Goal: Task Accomplishment & Management: Manage account settings

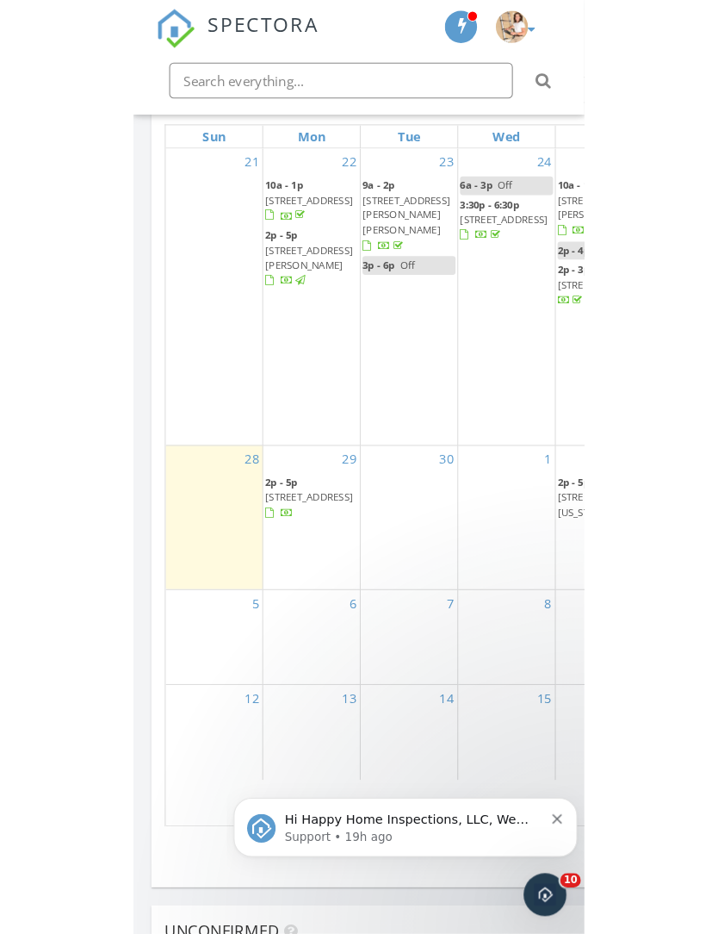
scroll to position [9, 9]
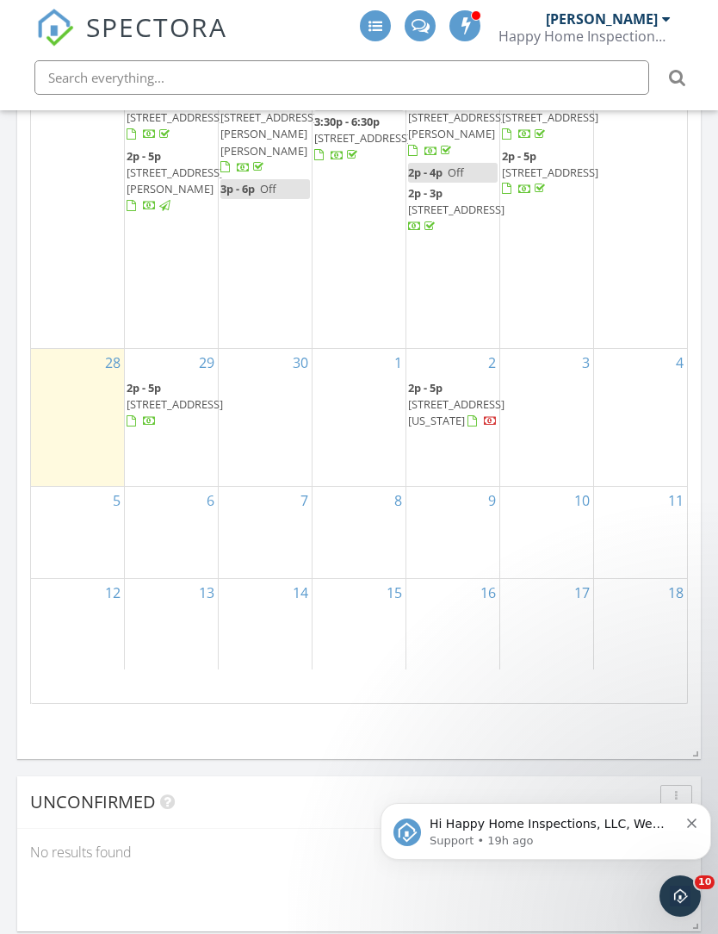
click at [657, 21] on div "[PERSON_NAME]" at bounding box center [602, 18] width 112 height 17
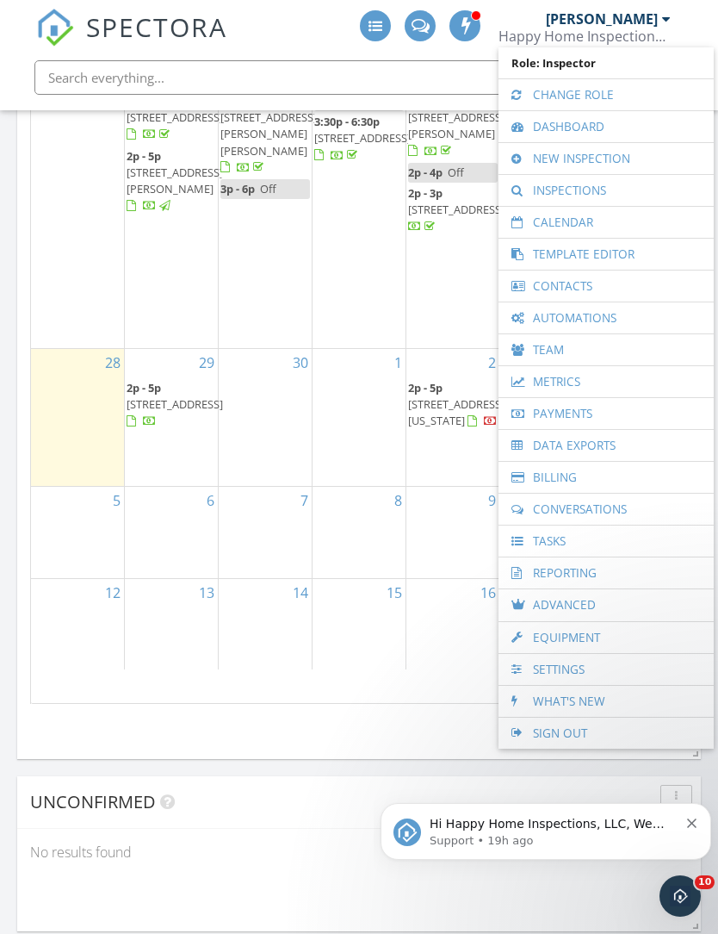
click at [605, 668] on link "Settings" at bounding box center [606, 669] width 198 height 31
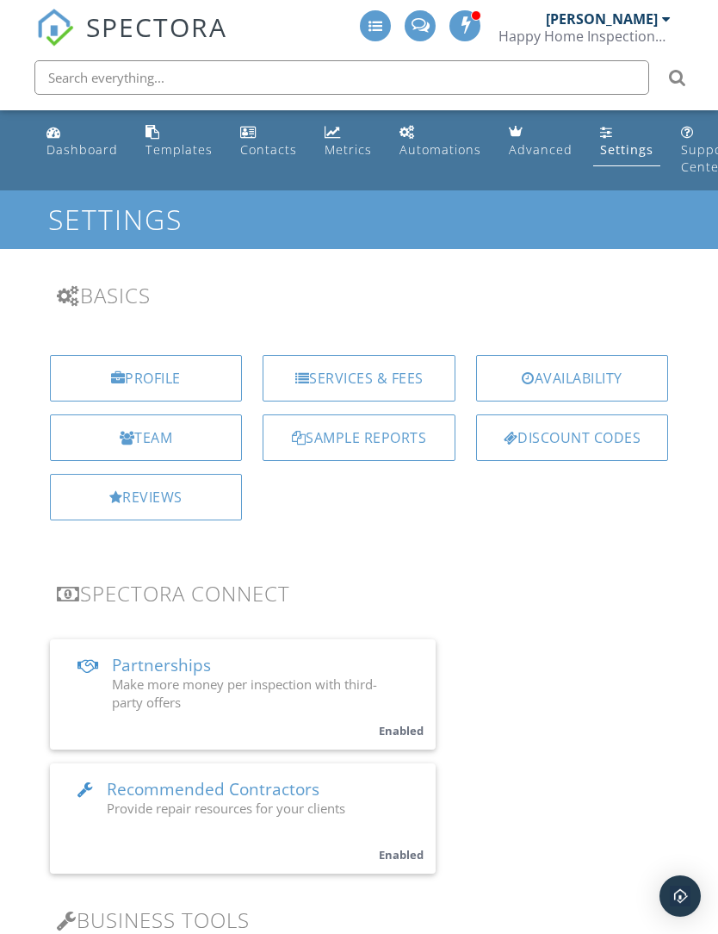
click at [572, 375] on div "Availability" at bounding box center [572, 378] width 193 height 47
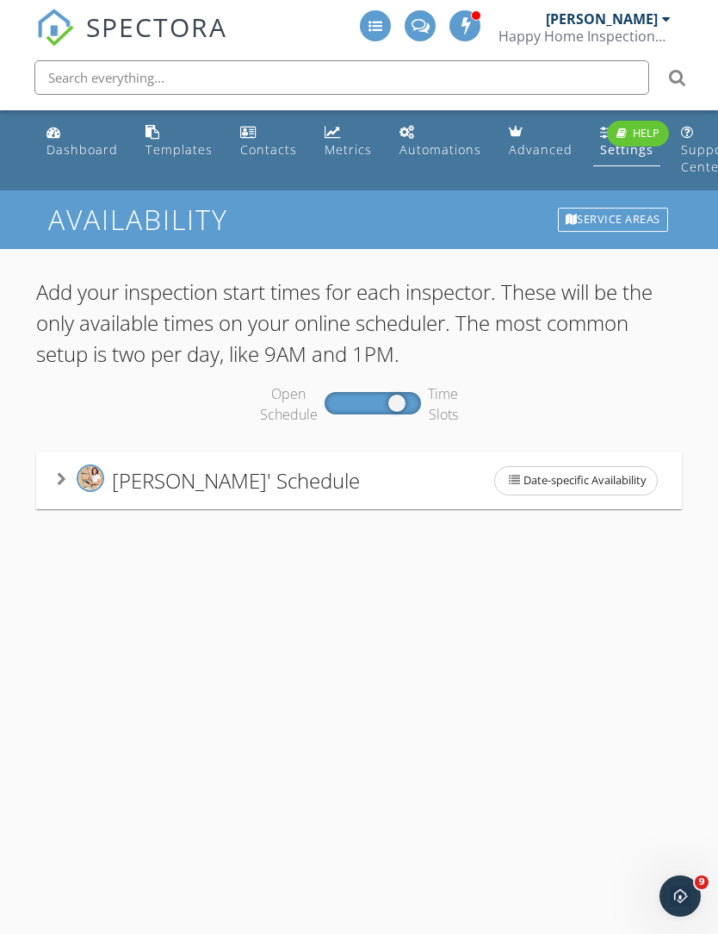
click at [220, 483] on span "[PERSON_NAME]' Schedule" at bounding box center [236, 480] width 248 height 28
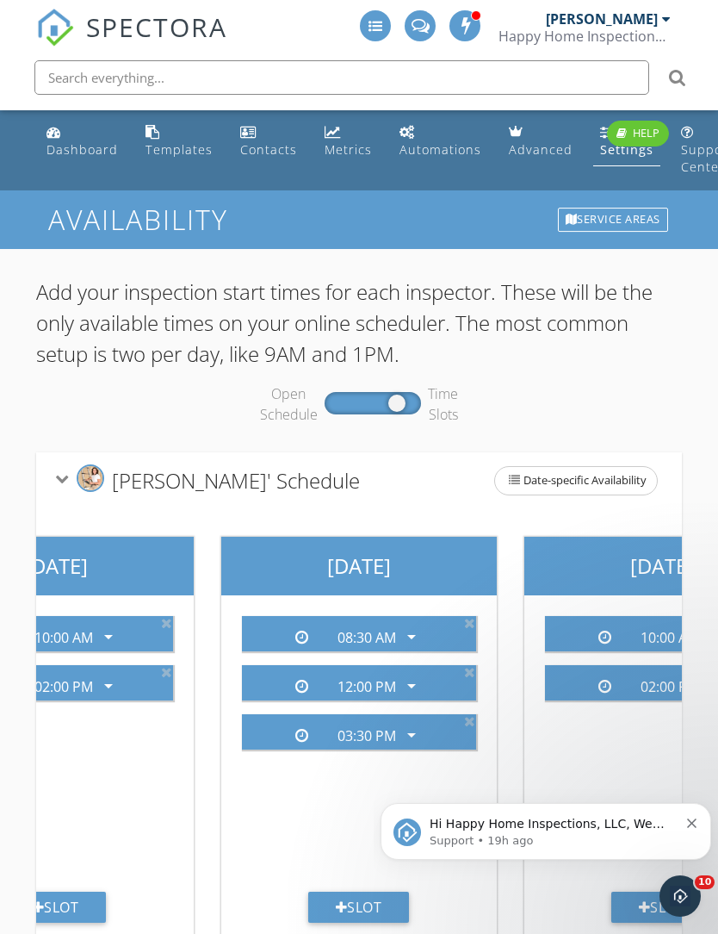
scroll to position [0, 755]
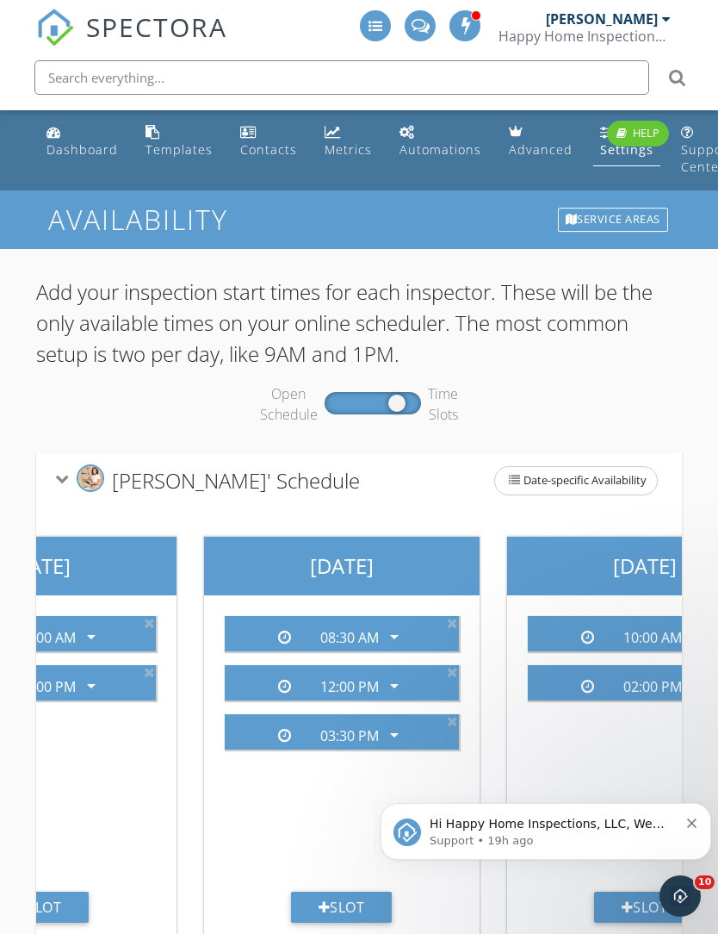
click at [457, 622] on icon at bounding box center [452, 623] width 11 height 14
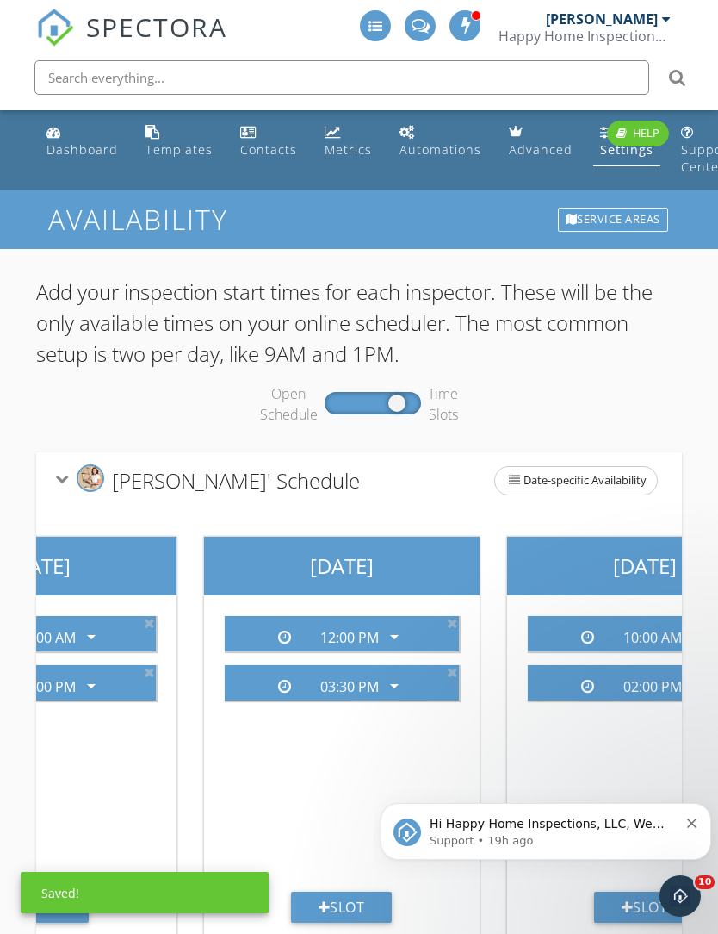
click at [405, 635] on icon "arrow_drop_down" at bounding box center [394, 636] width 21 height 21
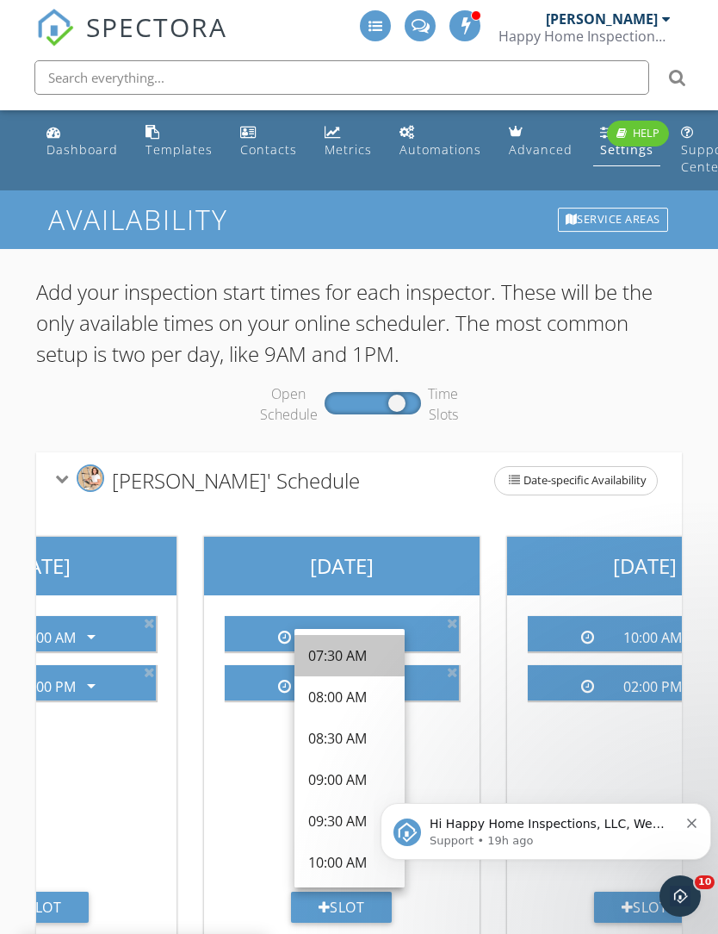
scroll to position [140, 0]
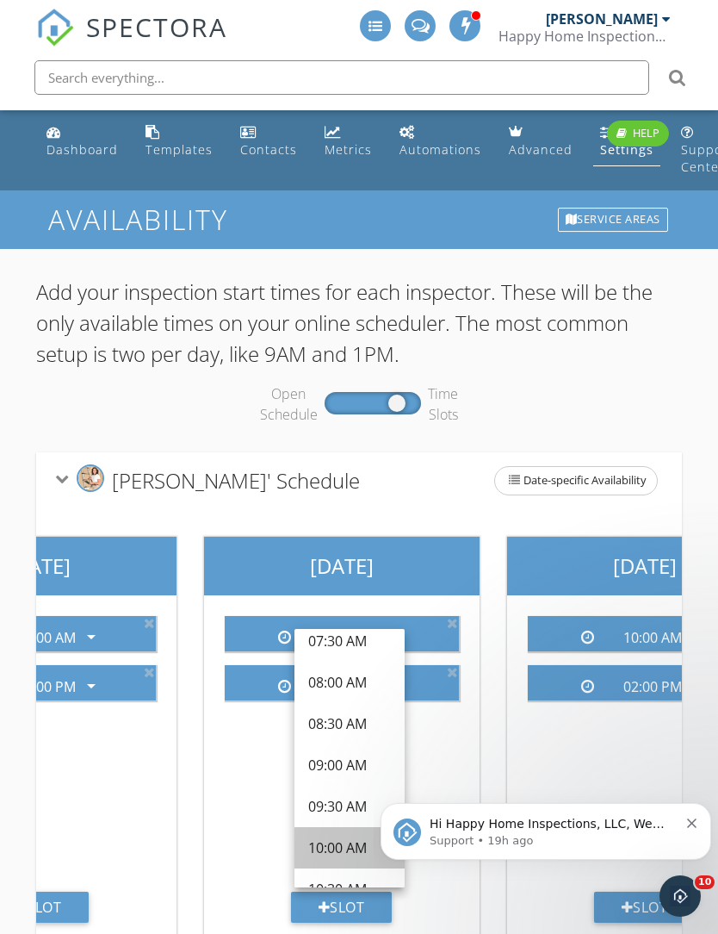
click at [339, 863] on div "10:00 AM" at bounding box center [349, 847] width 83 height 41
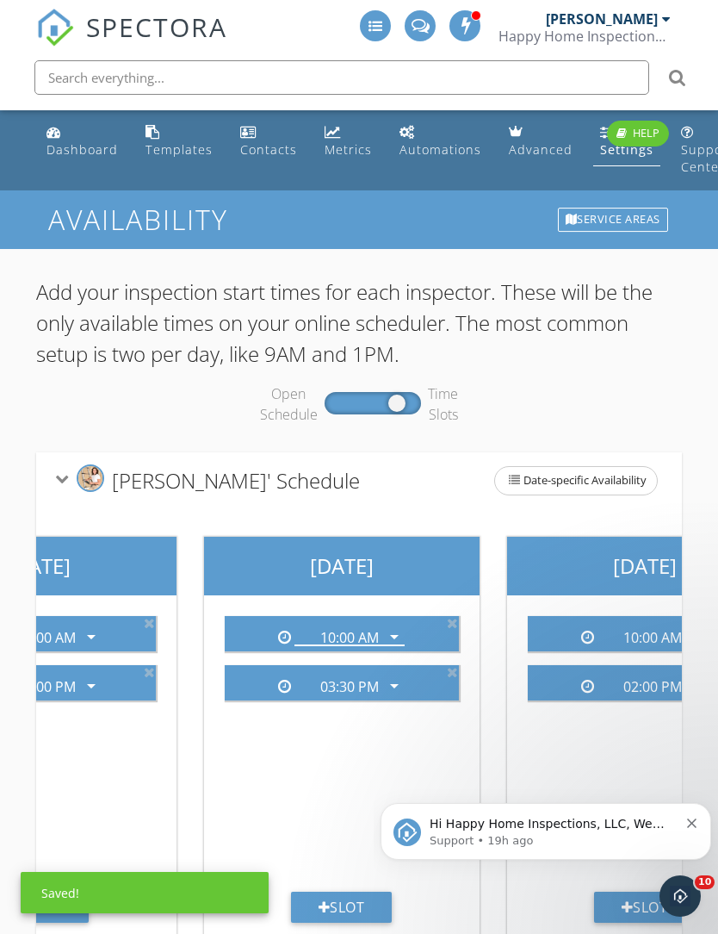
click at [437, 685] on div "03:30 PM arrow_drop_down" at bounding box center [342, 682] width 220 height 28
click at [369, 682] on div "03:30 PM" at bounding box center [349, 687] width 59 height 16
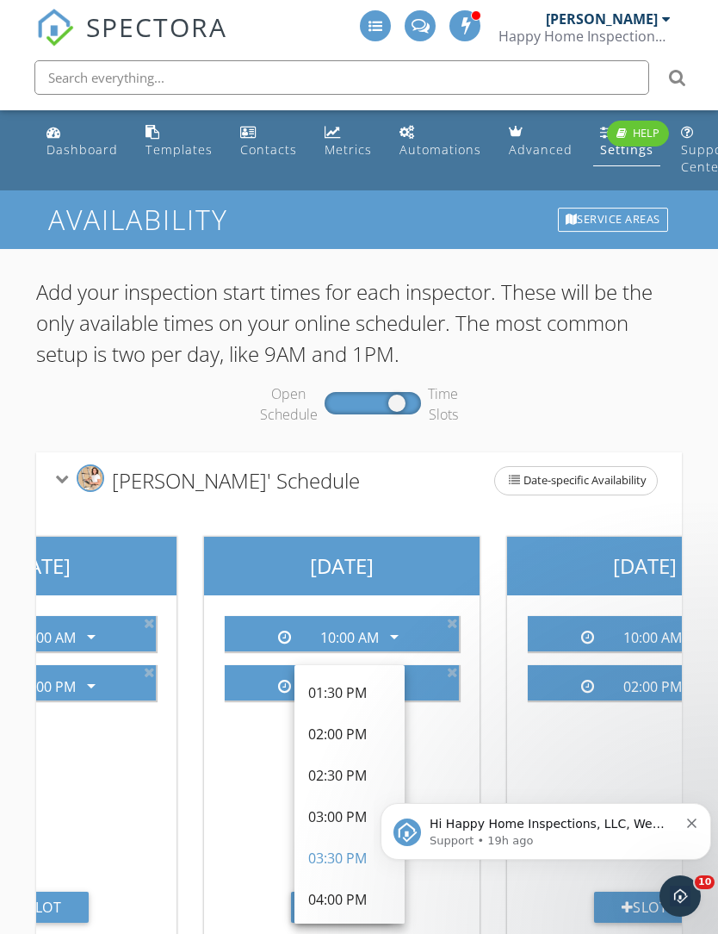
scroll to position [577, 0]
click at [351, 742] on div "02:00 PM" at bounding box center [349, 735] width 83 height 21
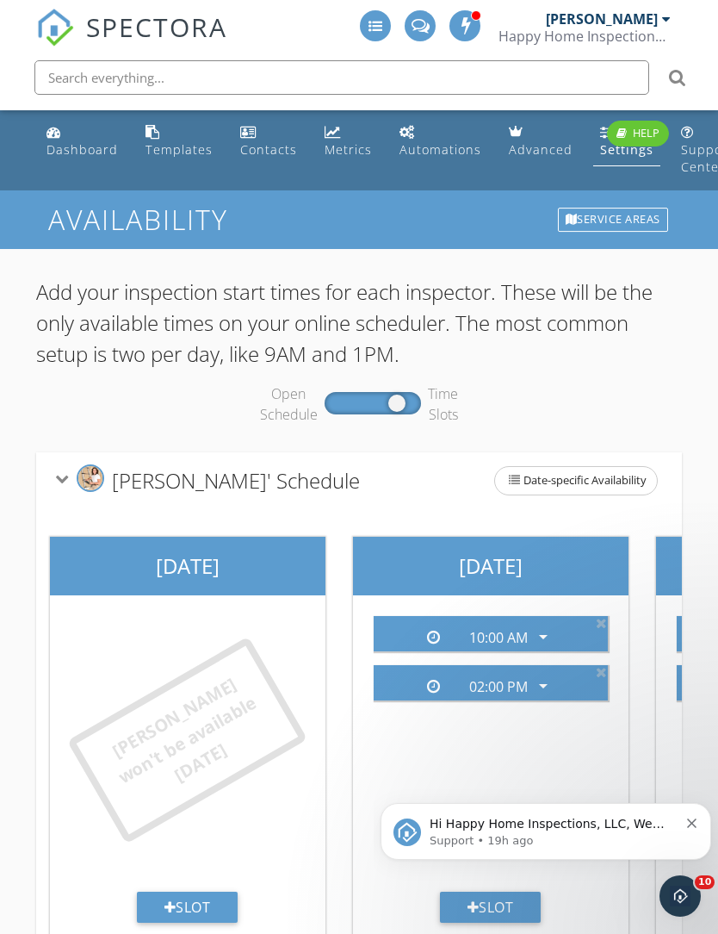
scroll to position [0, 0]
